Goal: Navigation & Orientation: Find specific page/section

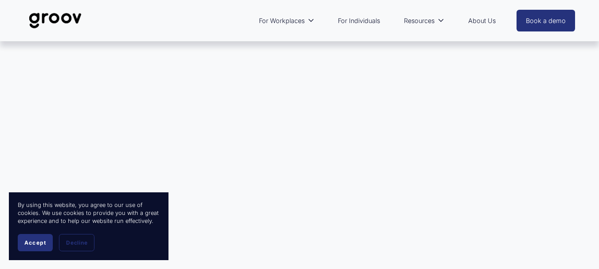
click at [39, 242] on span "Accept" at bounding box center [35, 243] width 22 height 7
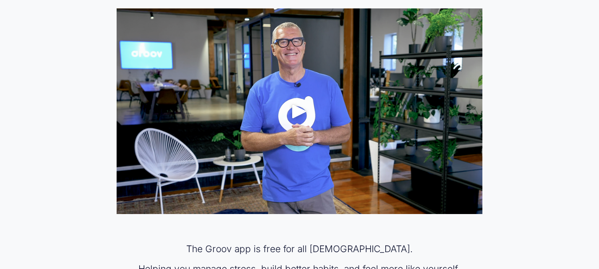
scroll to position [497, 0]
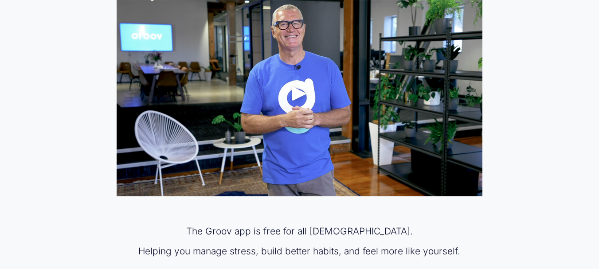
click at [462, 44] on div at bounding box center [300, 94] width 366 height 206
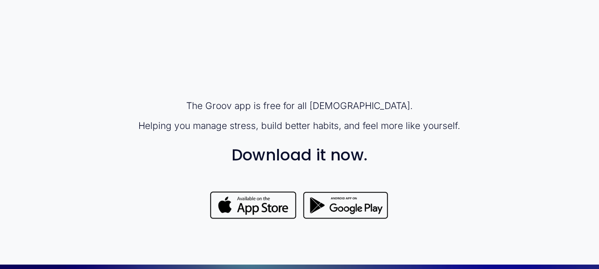
scroll to position [621, 0]
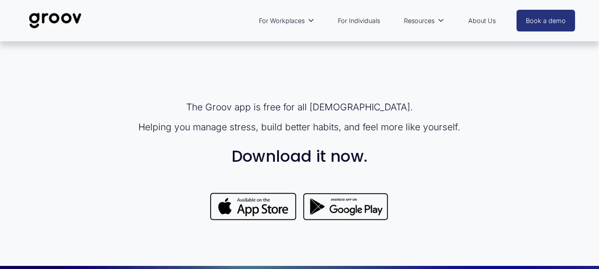
click at [360, 21] on link "For Individuals" at bounding box center [359, 21] width 51 height 20
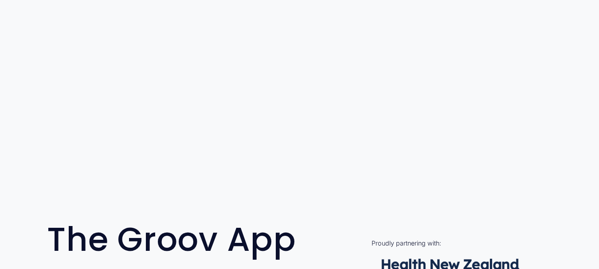
scroll to position [142, 0]
